Goal: Information Seeking & Learning: Learn about a topic

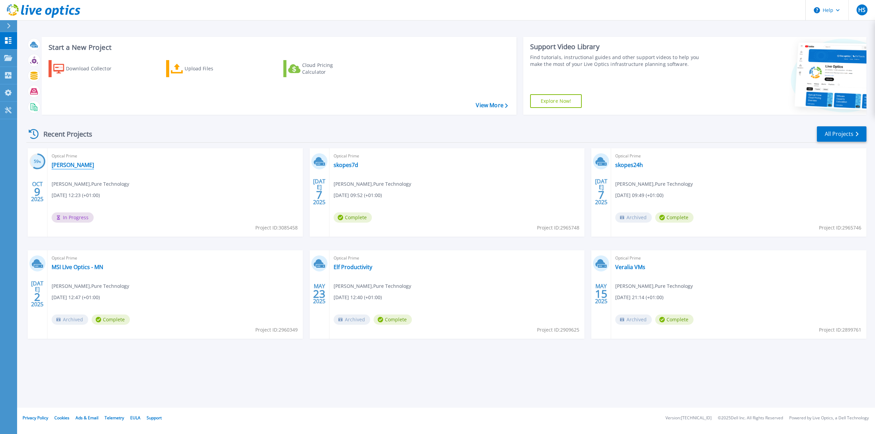
click at [71, 167] on link "[PERSON_NAME]" at bounding box center [73, 165] width 42 height 7
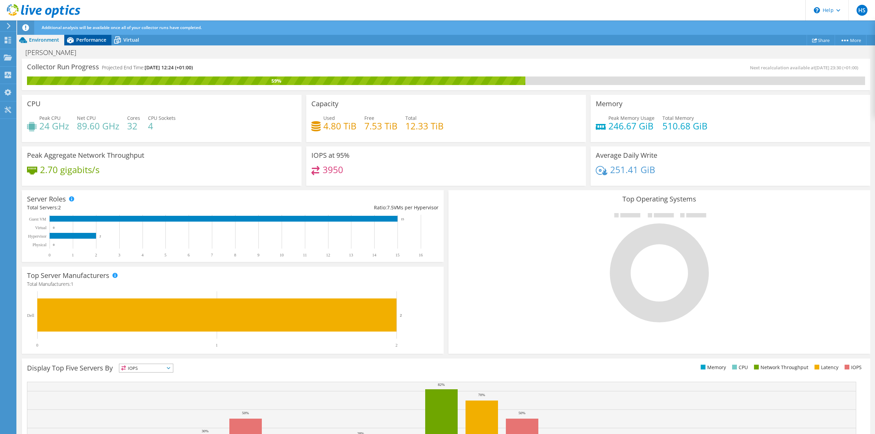
click at [83, 42] on span "Performance" at bounding box center [91, 40] width 30 height 6
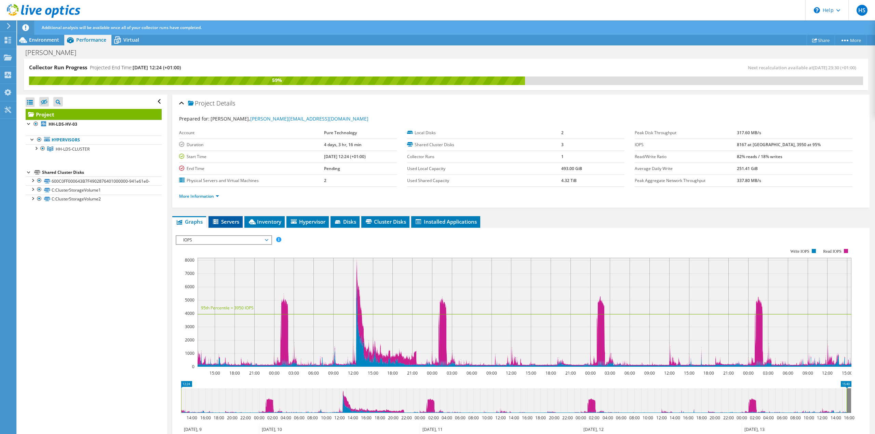
click at [222, 222] on span "Servers" at bounding box center [225, 221] width 27 height 7
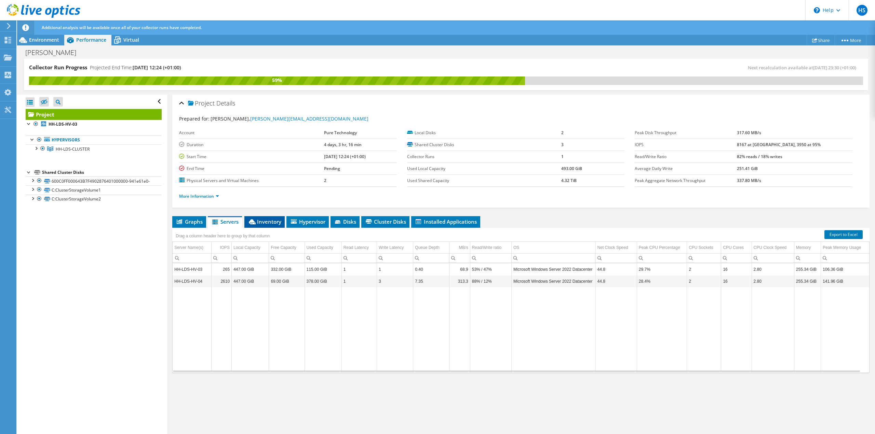
click at [269, 222] on span "Inventory" at bounding box center [264, 221] width 33 height 7
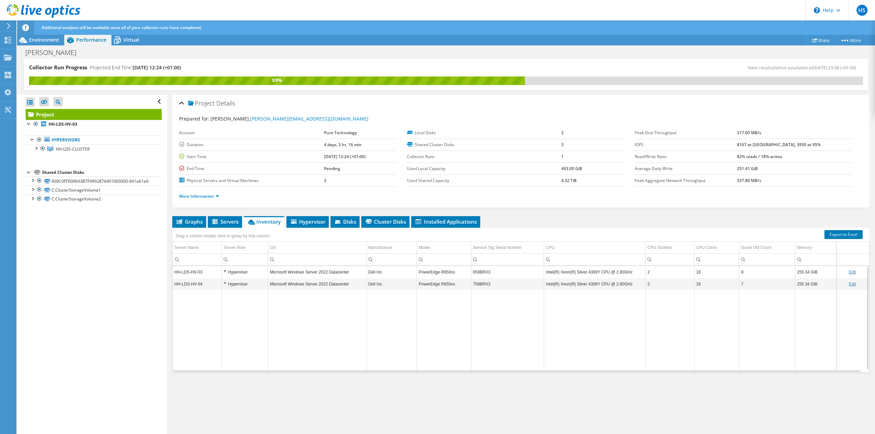
click at [225, 271] on div "Hypervisor" at bounding box center [245, 272] width 42 height 8
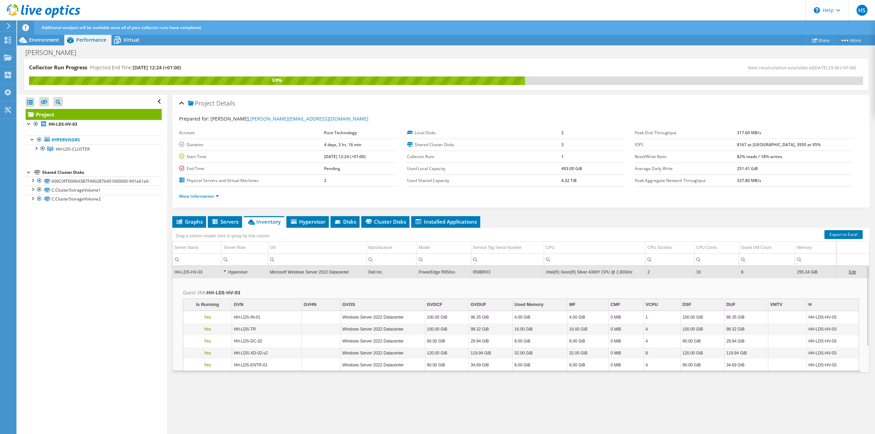
click at [226, 272] on div "Hypervisor" at bounding box center [245, 272] width 42 height 8
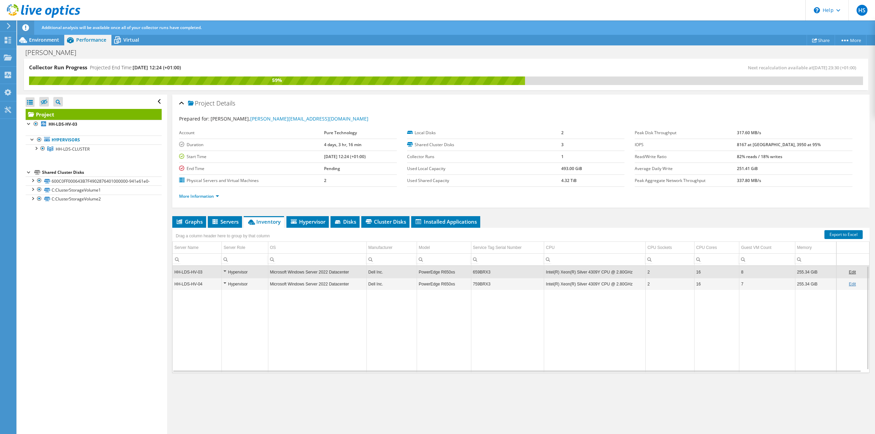
click at [225, 283] on div "Hypervisor" at bounding box center [245, 284] width 42 height 8
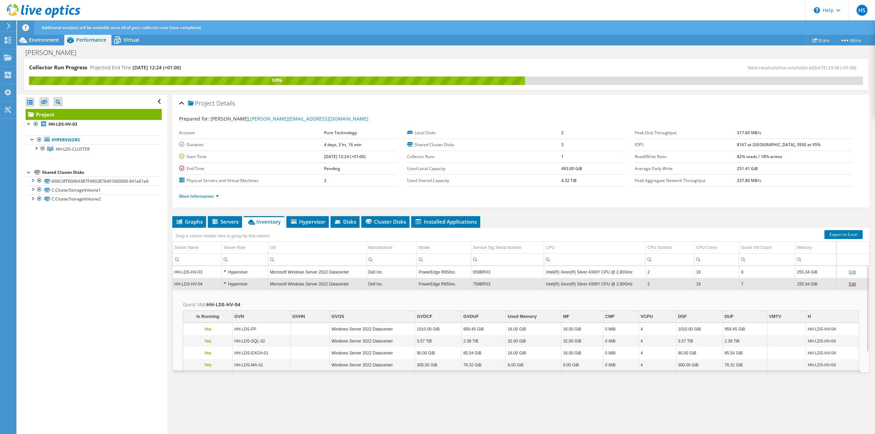
click at [225, 283] on div "Hypervisor" at bounding box center [245, 284] width 42 height 8
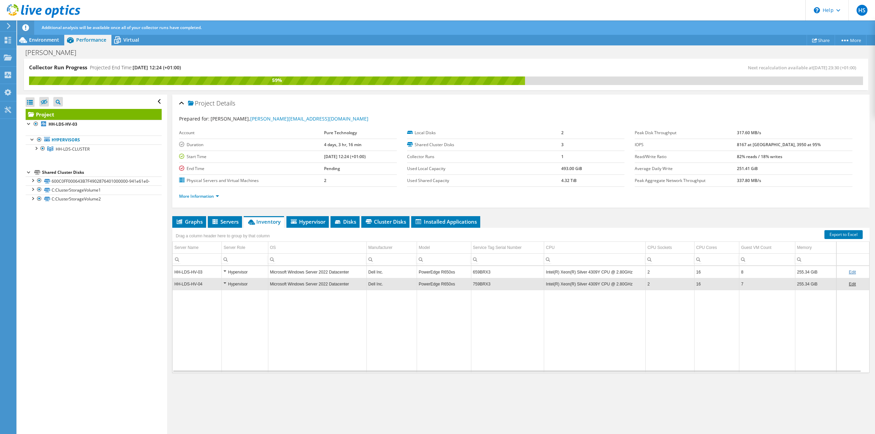
click at [262, 333] on td "Data grid" at bounding box center [245, 331] width 46 height 82
click at [292, 250] on td "OS" at bounding box center [317, 248] width 98 height 12
click at [288, 275] on td "Microsoft Windows Server 2022 Datacenter" at bounding box center [317, 272] width 98 height 12
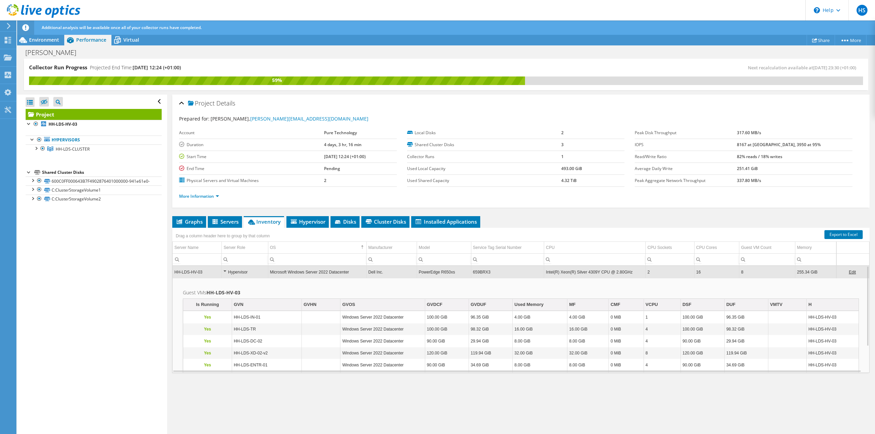
click at [284, 272] on td "Microsoft Windows Server 2022 Datacenter" at bounding box center [317, 272] width 98 height 12
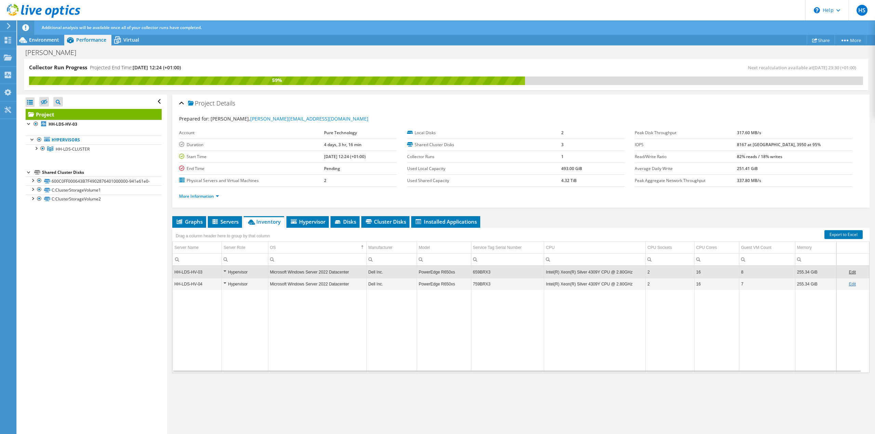
click at [290, 360] on td "Data grid" at bounding box center [317, 331] width 98 height 82
click at [296, 224] on span "Hypervisor" at bounding box center [308, 221] width 36 height 7
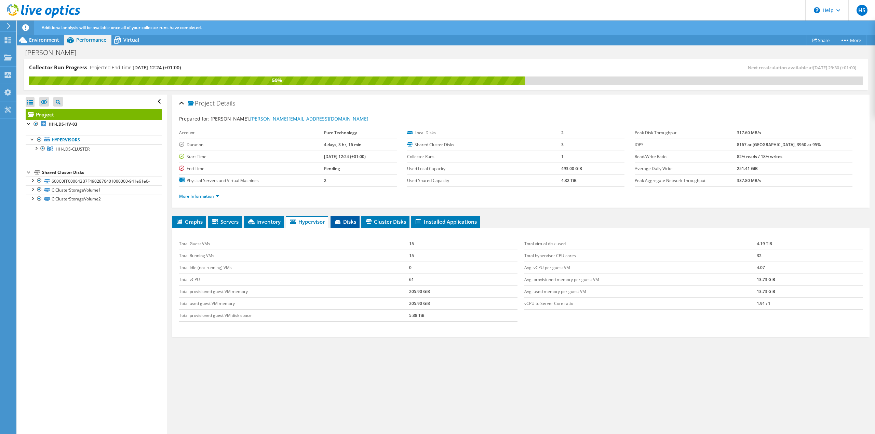
click at [347, 222] on span "Disks" at bounding box center [345, 221] width 22 height 7
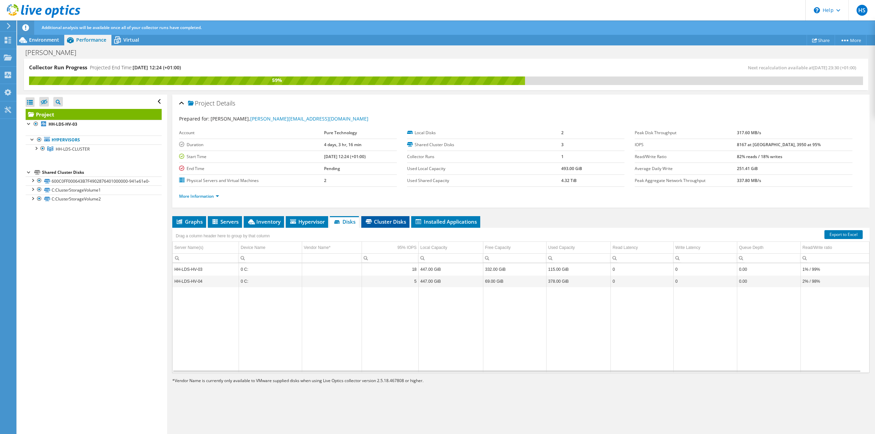
click at [386, 217] on li "Cluster Disks" at bounding box center [385, 222] width 48 height 12
